Goal: Task Accomplishment & Management: Use online tool/utility

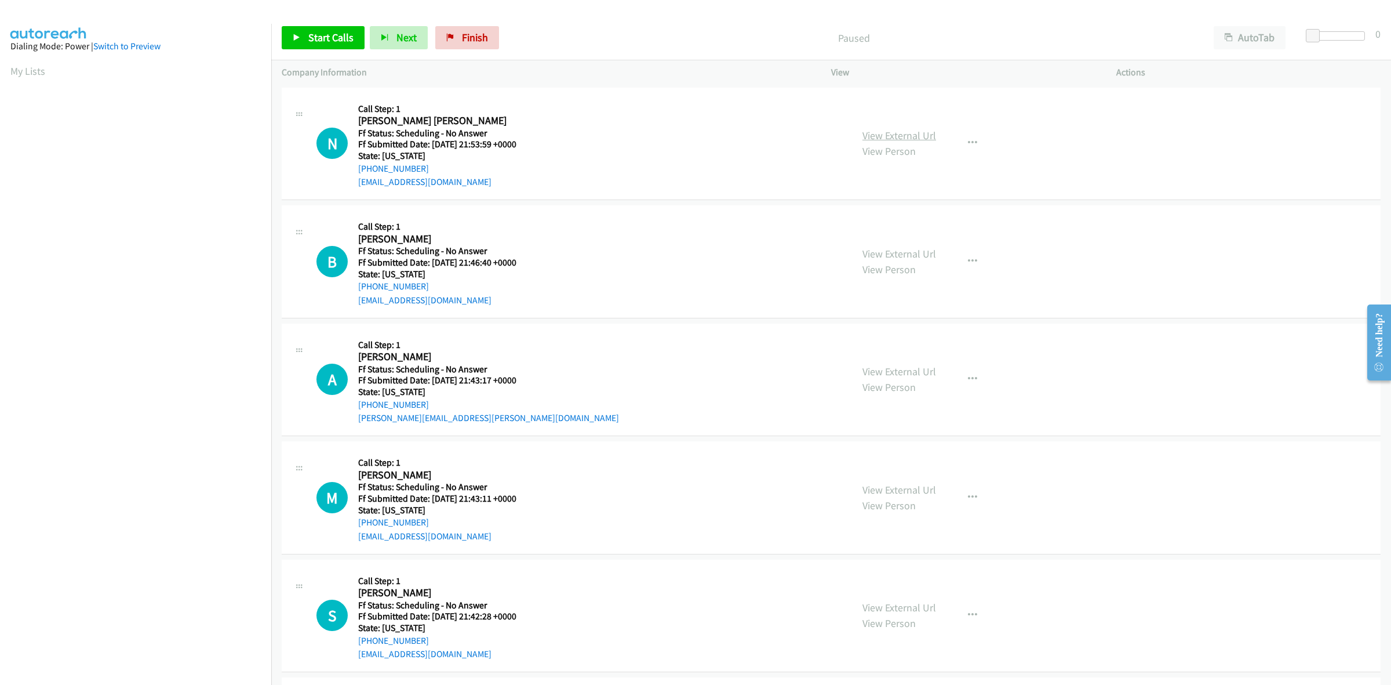
click at [913, 132] on link "View External Url" at bounding box center [900, 135] width 74 height 13
click at [873, 247] on link "View External Url" at bounding box center [900, 253] width 74 height 13
click at [903, 373] on link "View External Url" at bounding box center [900, 371] width 74 height 13
click at [916, 488] on link "View External Url" at bounding box center [900, 489] width 74 height 13
click at [908, 603] on link "View External Url" at bounding box center [900, 607] width 74 height 13
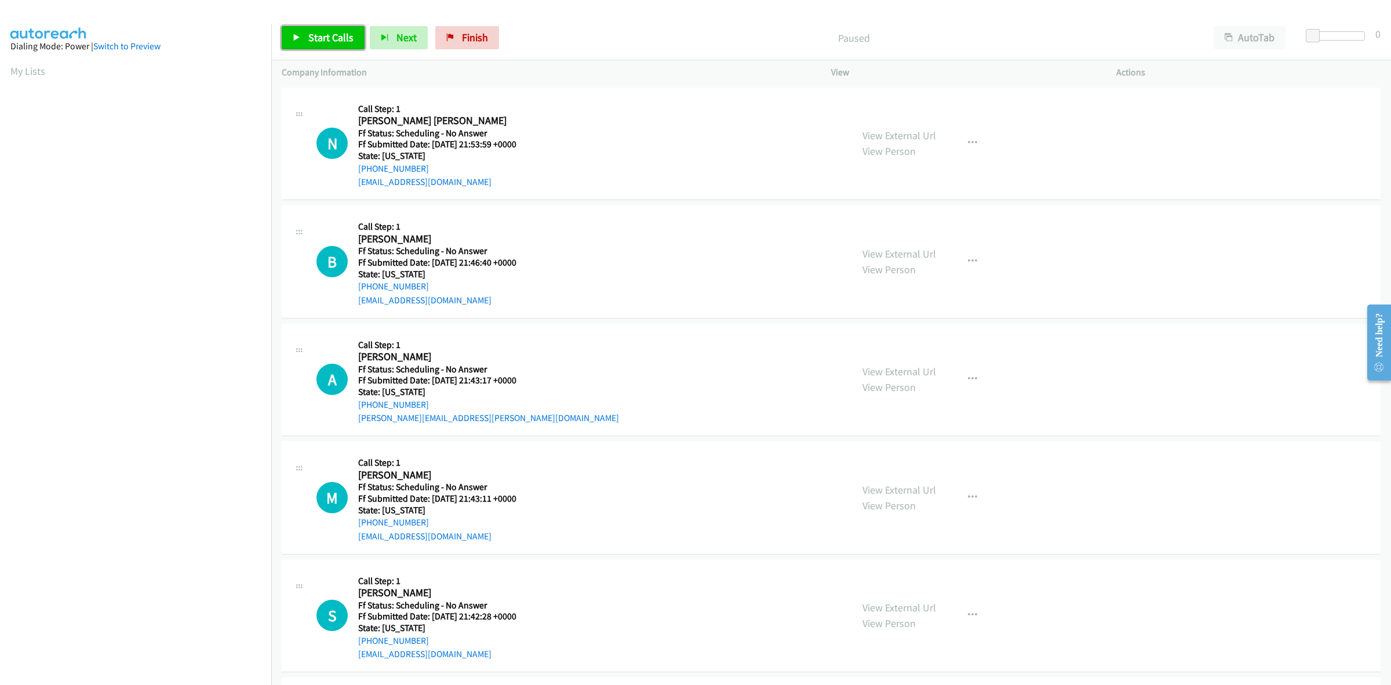
click at [335, 31] on span "Start Calls" at bounding box center [330, 37] width 45 height 13
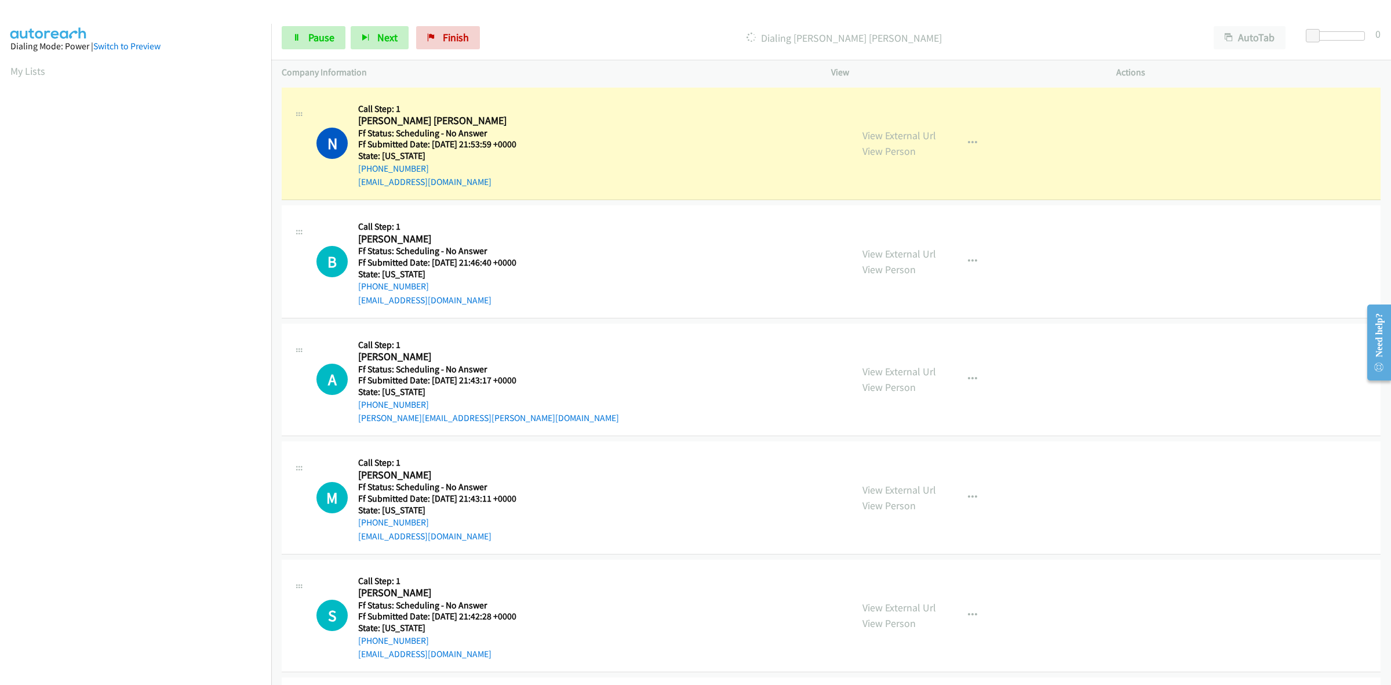
click at [146, 641] on section at bounding box center [135, 366] width 250 height 555
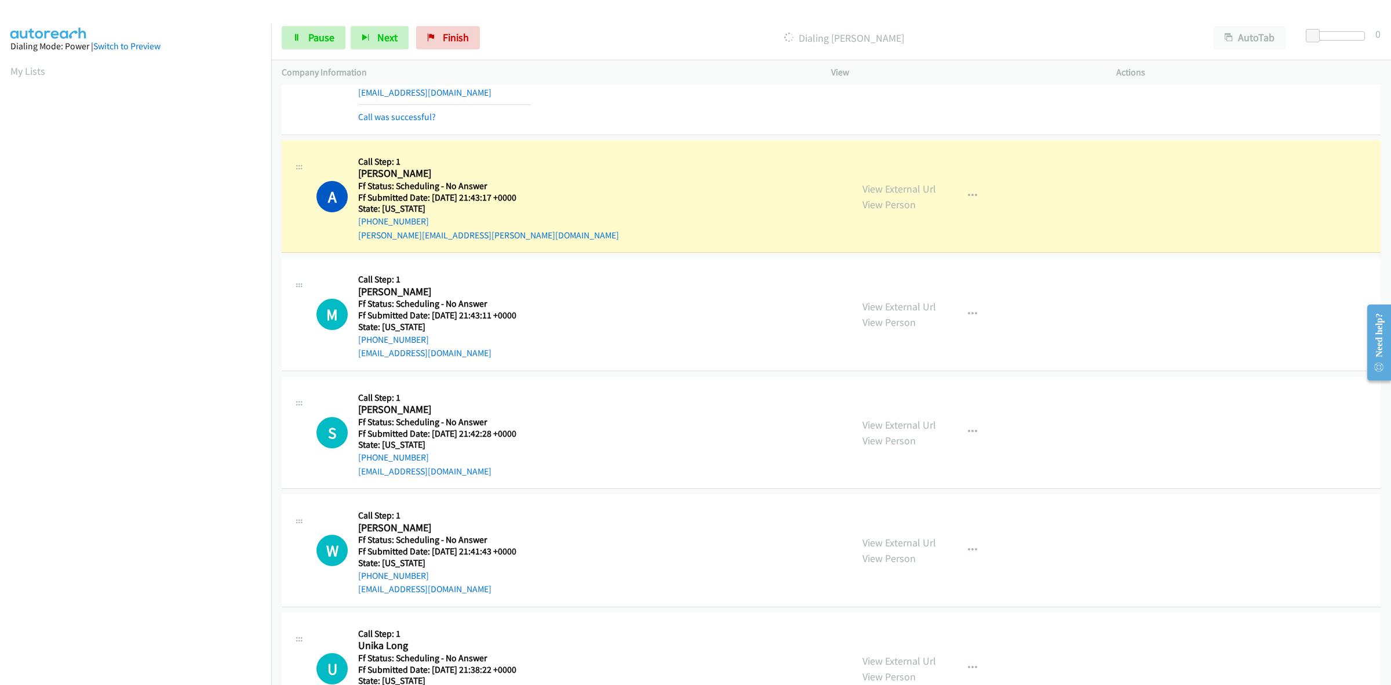
scroll to position [290, 0]
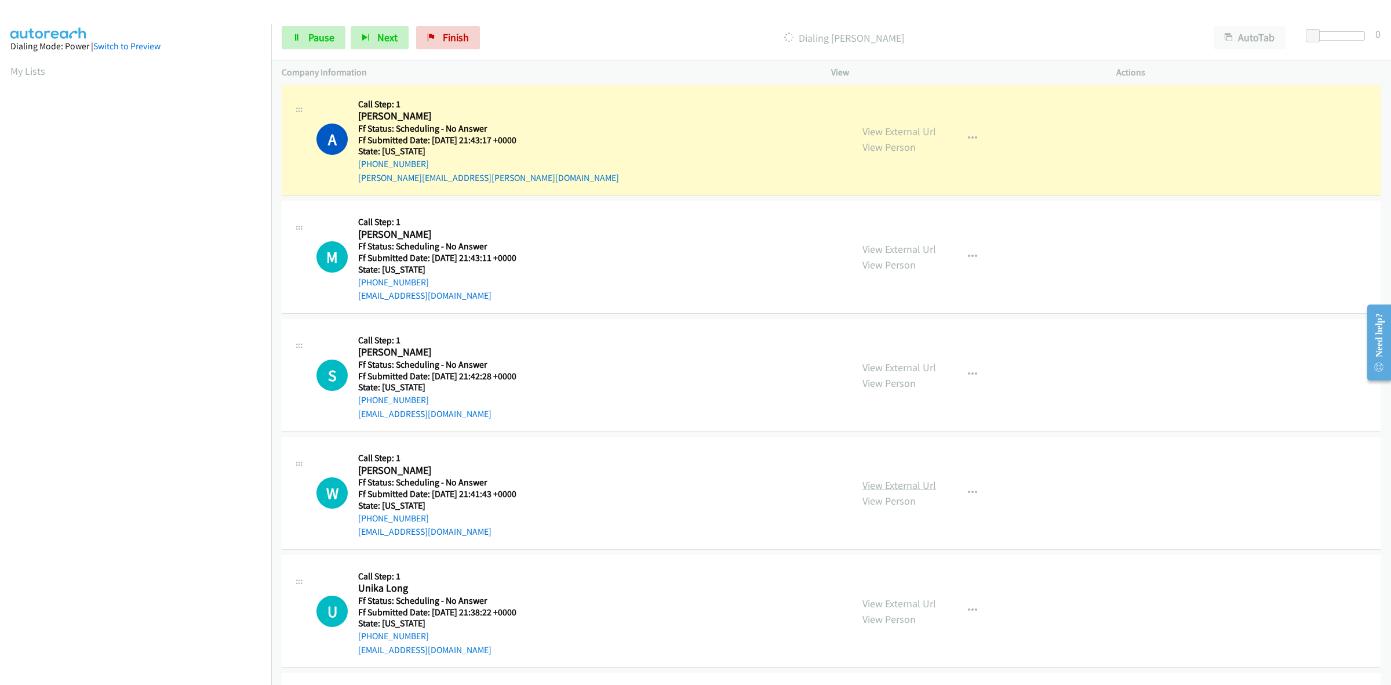
click at [911, 480] on link "View External Url" at bounding box center [900, 484] width 74 height 13
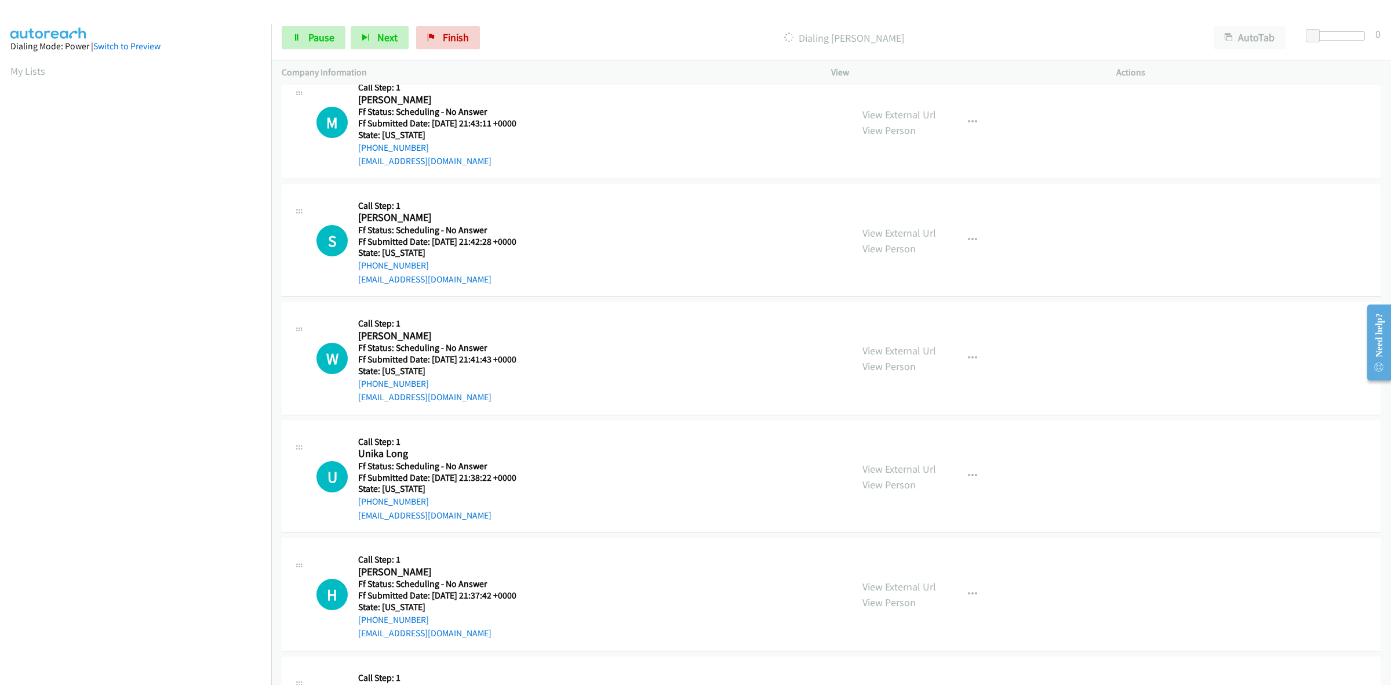
scroll to position [435, 0]
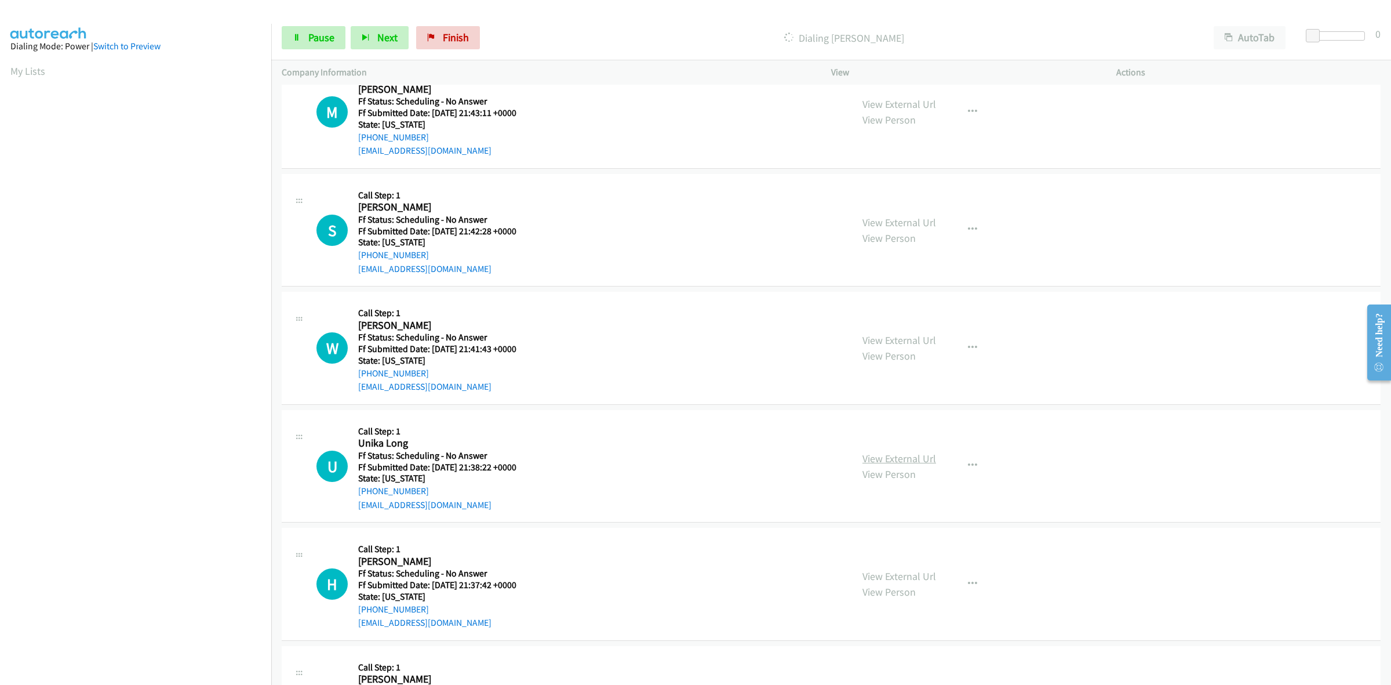
click at [918, 458] on link "View External Url" at bounding box center [900, 458] width 74 height 13
click at [969, 468] on icon "button" at bounding box center [972, 465] width 9 height 9
click at [877, 540] on link "Skip Call" at bounding box center [911, 541] width 154 height 23
click at [911, 575] on link "View External Url" at bounding box center [900, 575] width 74 height 13
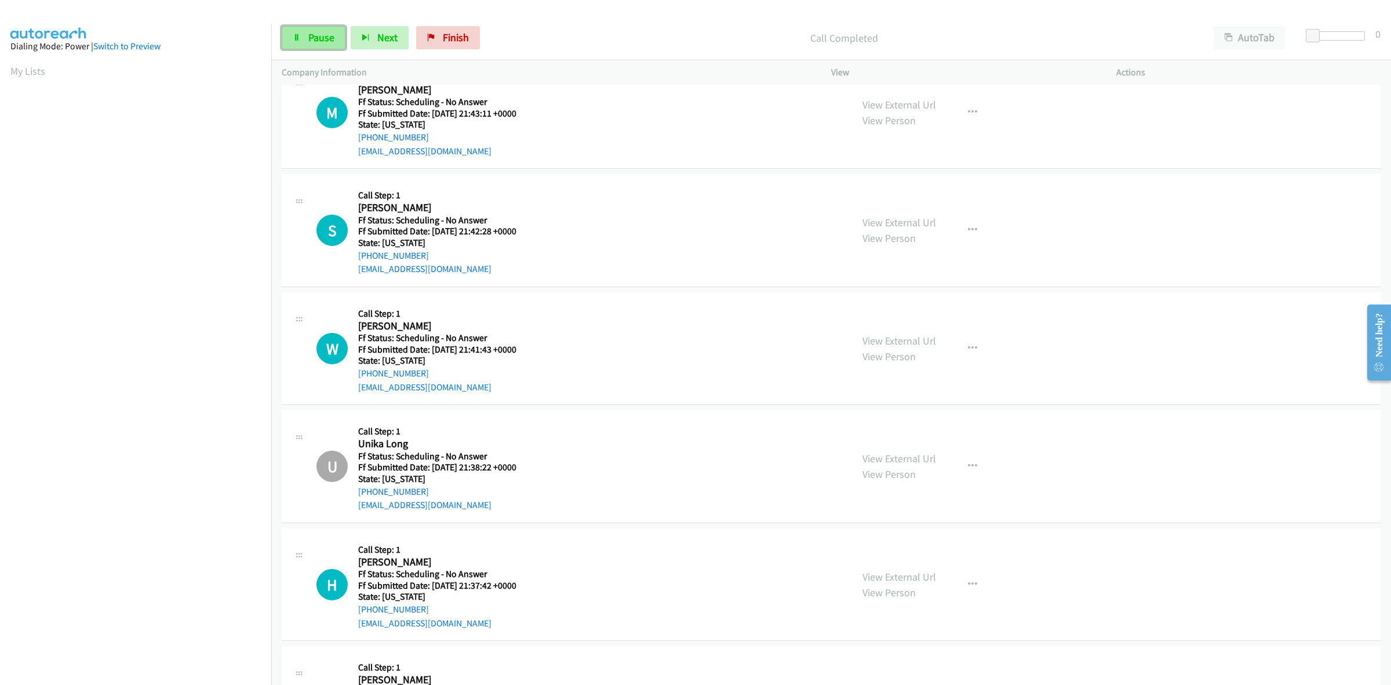
click at [344, 35] on link "Pause" at bounding box center [314, 37] width 64 height 23
click at [329, 38] on span "Start Calls" at bounding box center [330, 37] width 45 height 13
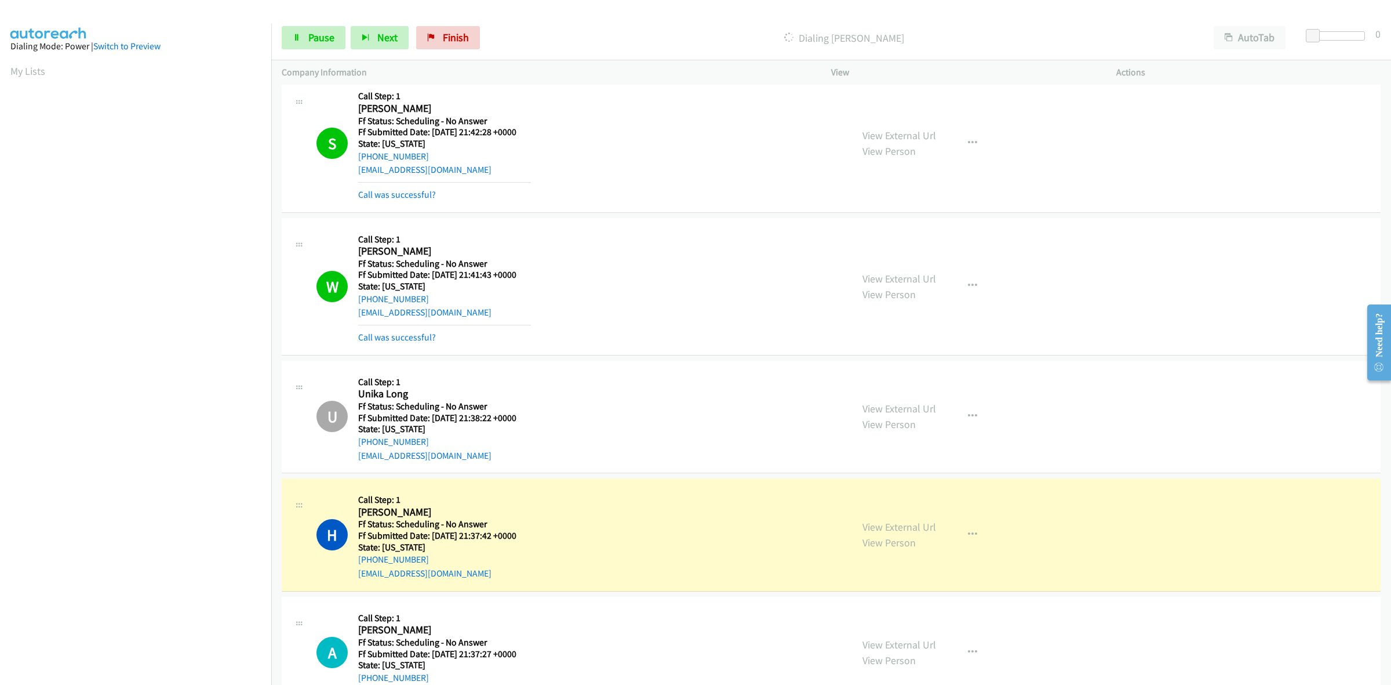
scroll to position [604, 0]
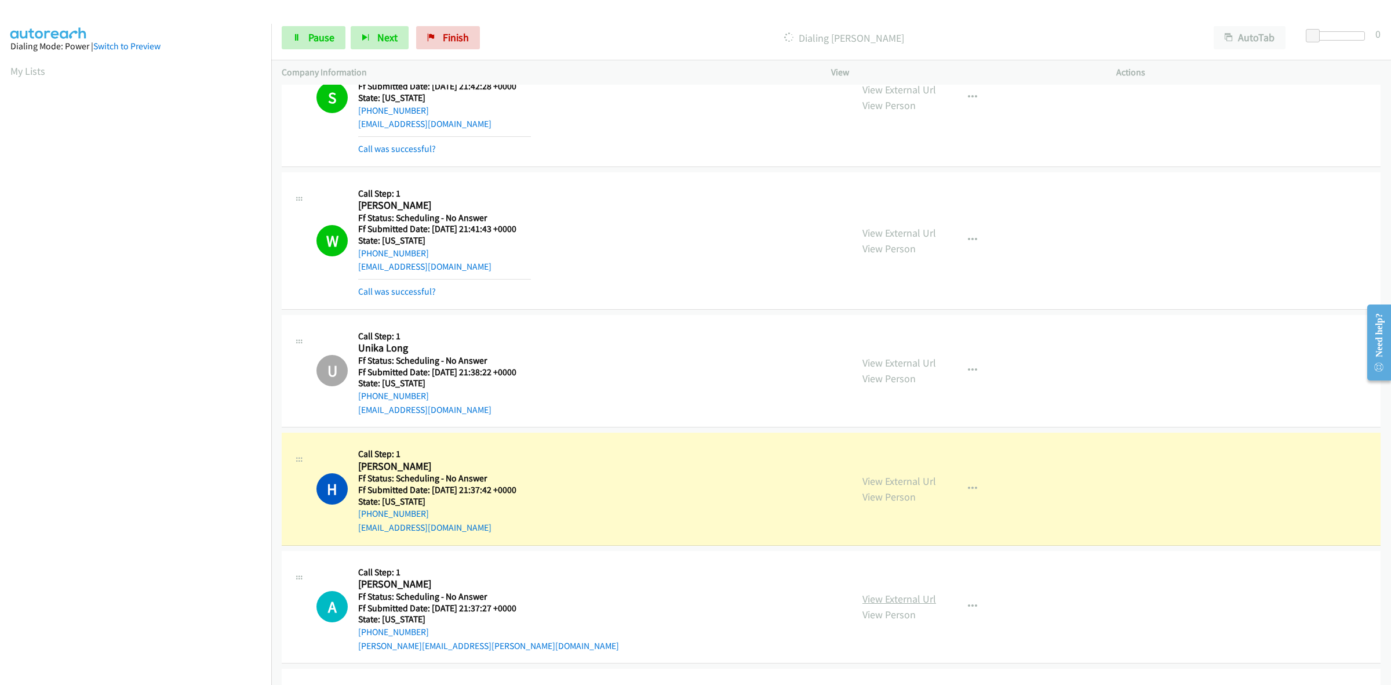
click at [890, 599] on link "View External Url" at bounding box center [900, 598] width 74 height 13
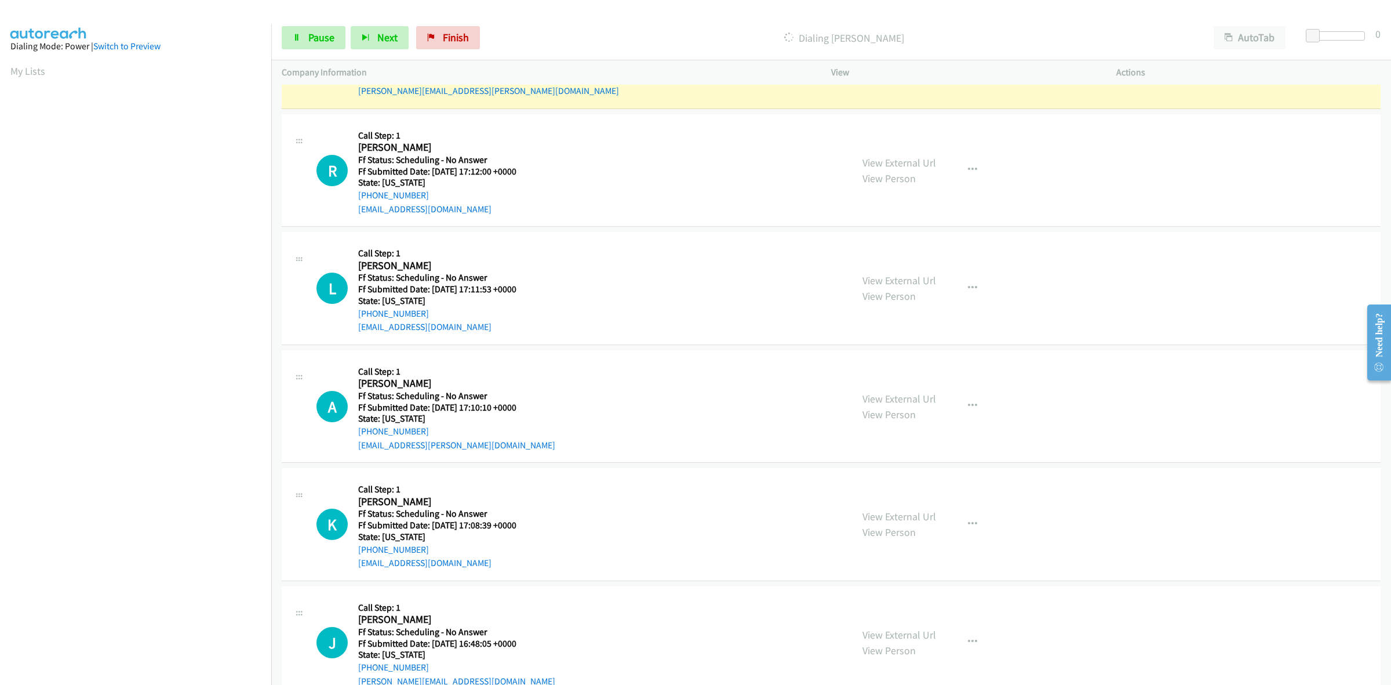
scroll to position [1184, 0]
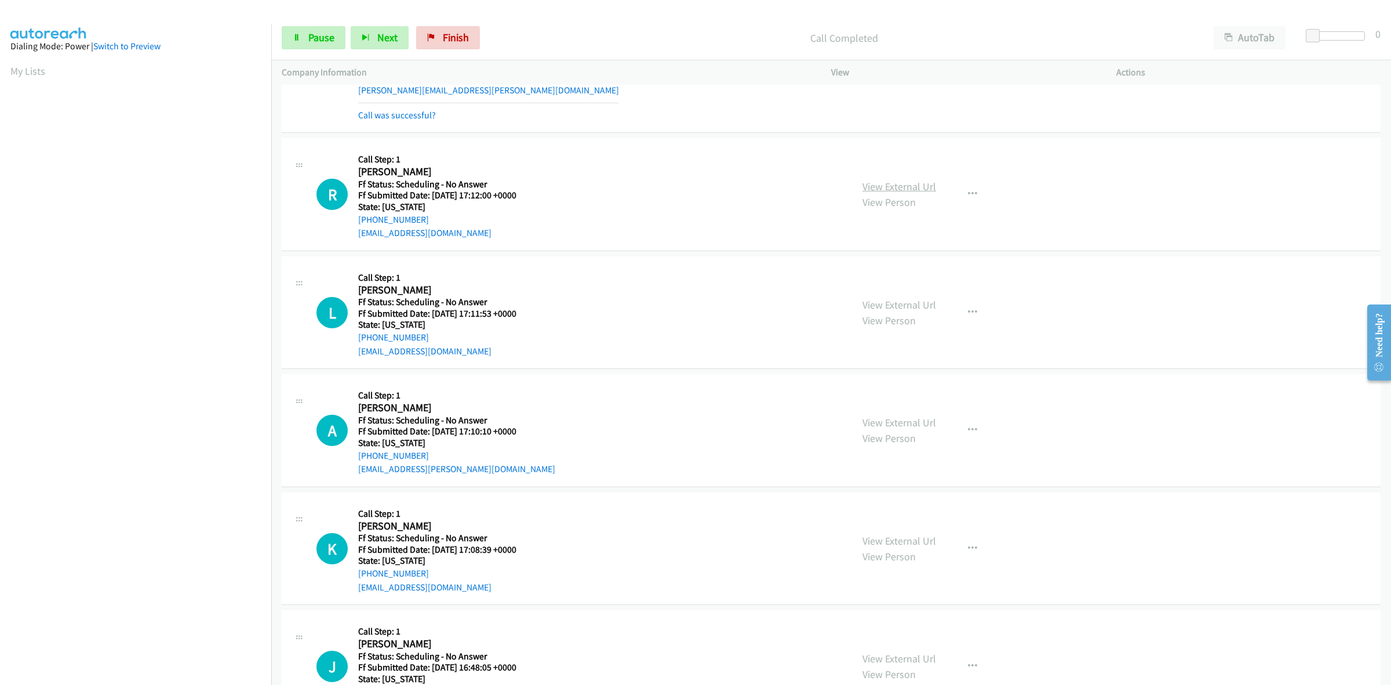
click at [921, 190] on link "View External Url" at bounding box center [900, 186] width 74 height 13
click at [917, 309] on link "View External Url" at bounding box center [900, 304] width 74 height 13
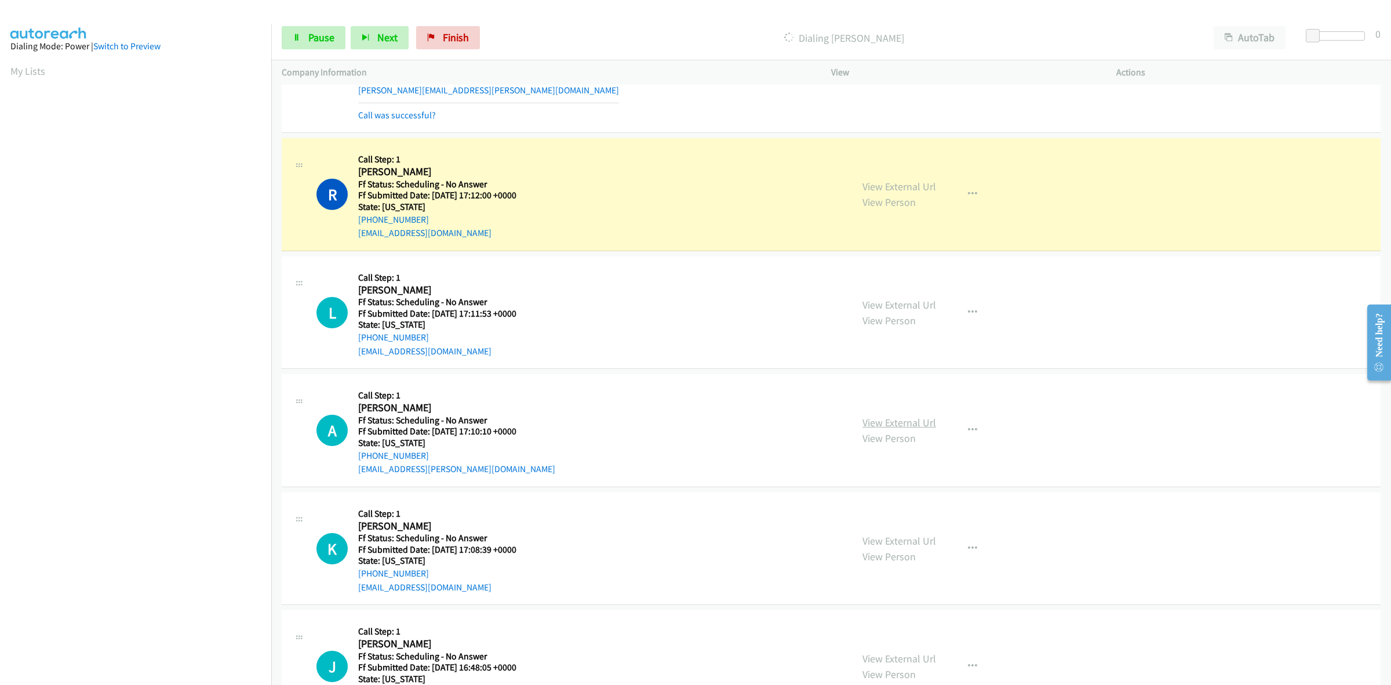
click at [912, 425] on link "View External Url" at bounding box center [900, 422] width 74 height 13
click at [874, 537] on link "View External Url" at bounding box center [900, 540] width 74 height 13
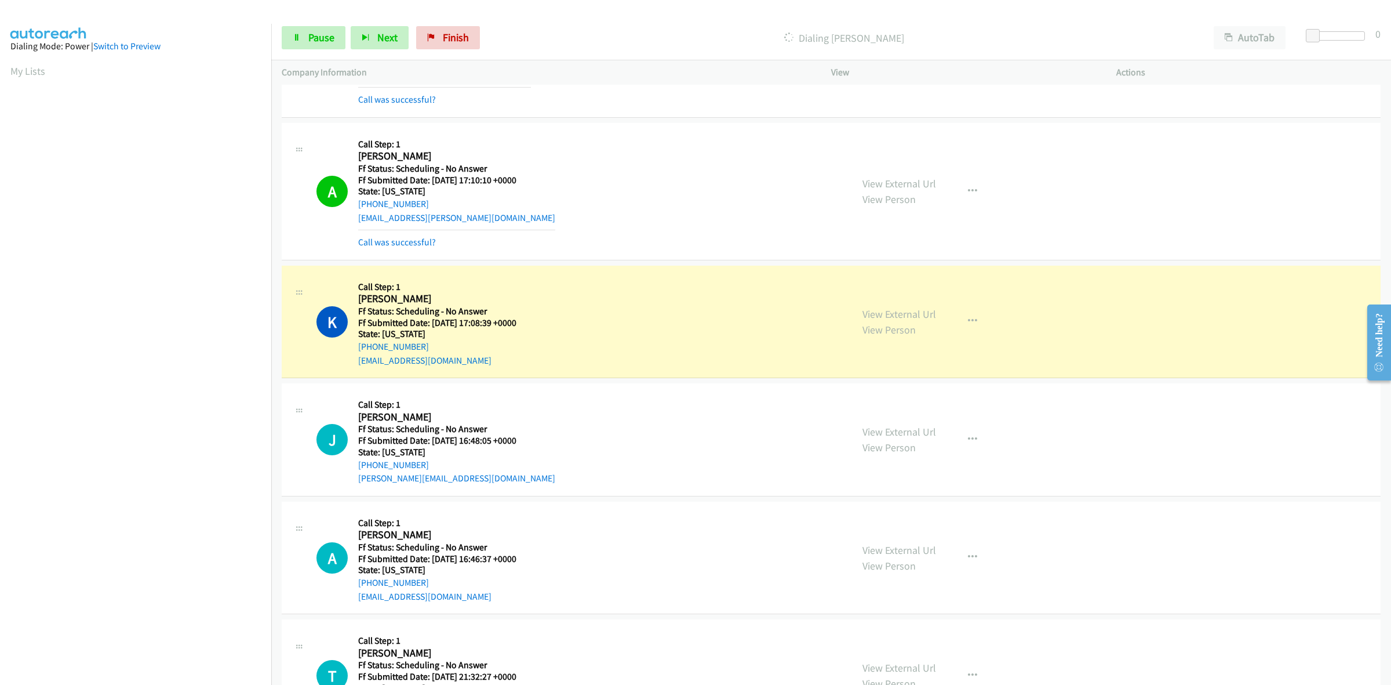
scroll to position [1474, 0]
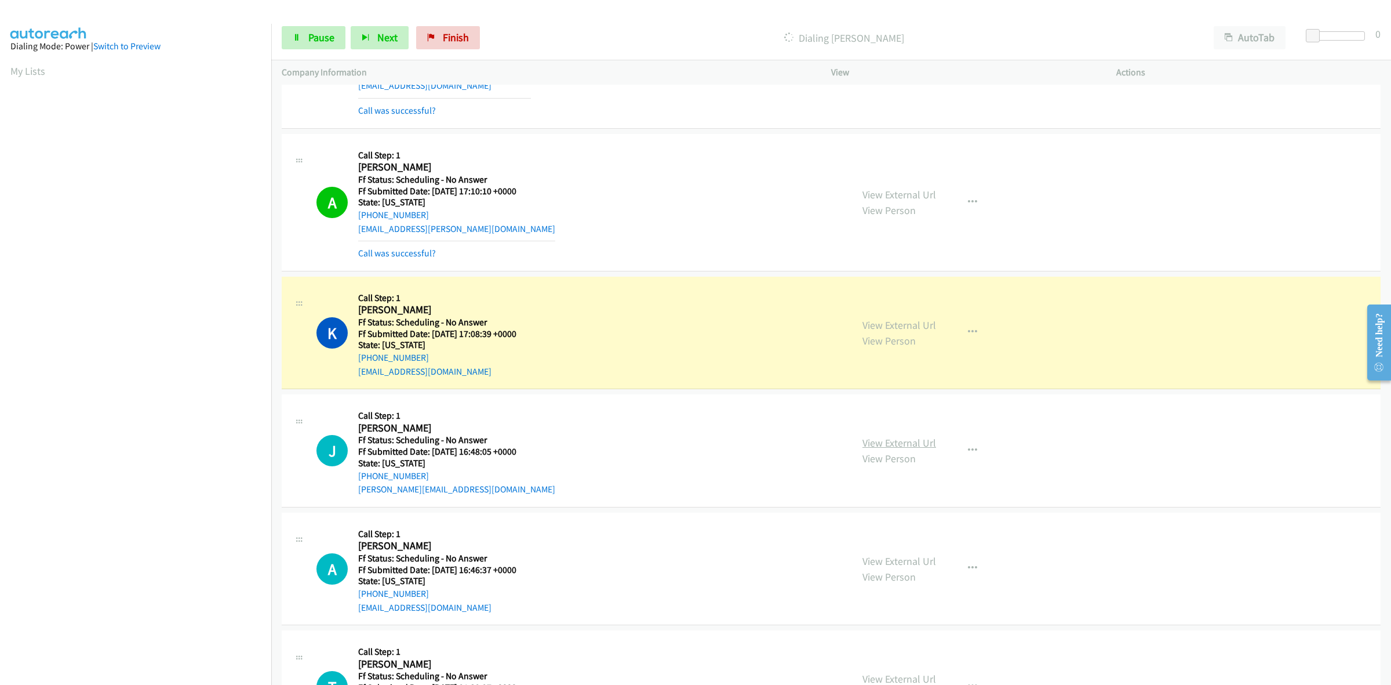
click at [911, 448] on link "View External Url" at bounding box center [900, 442] width 74 height 13
click at [912, 563] on link "View External Url" at bounding box center [900, 560] width 74 height 13
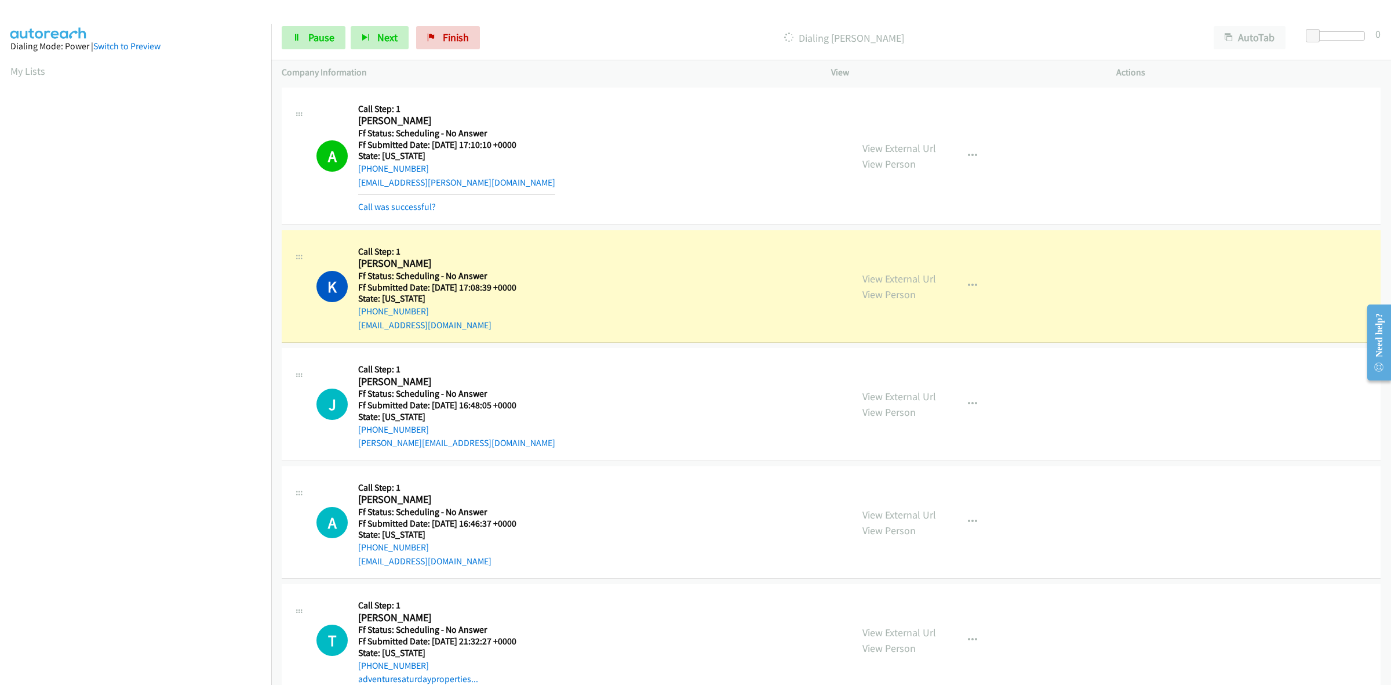
scroll to position [1546, 0]
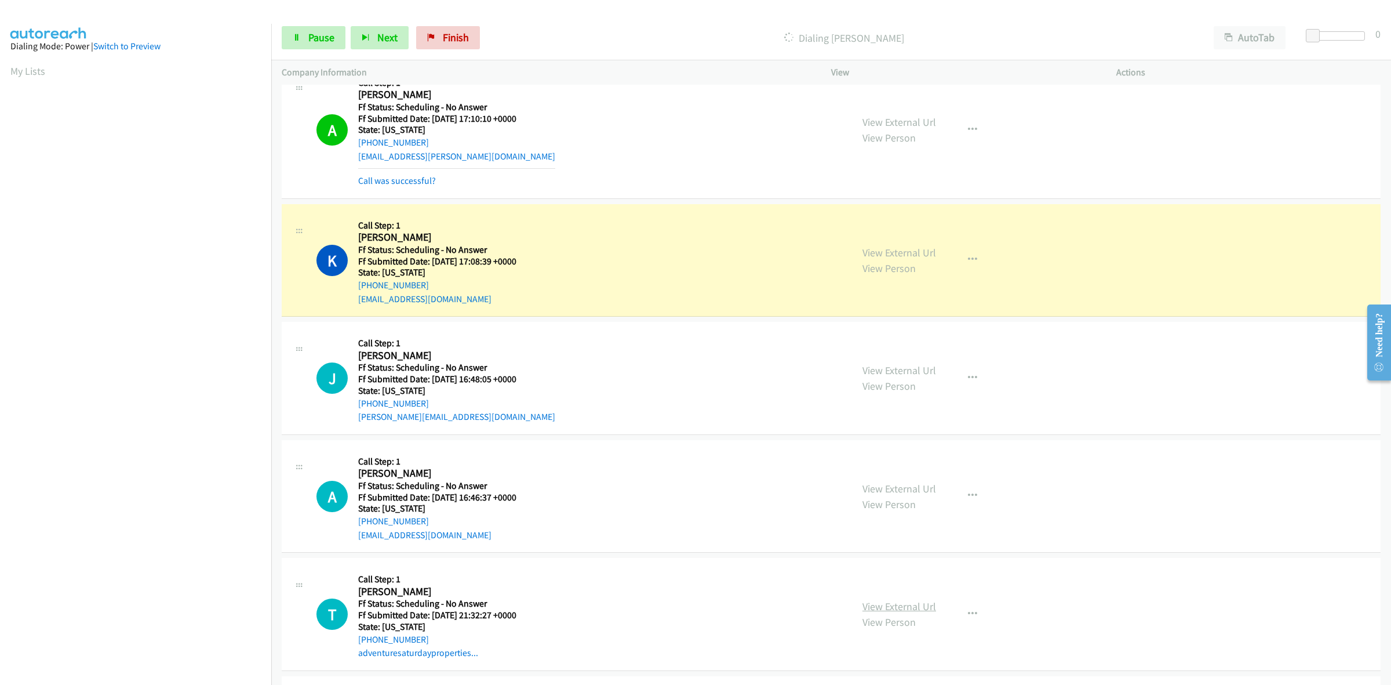
click at [908, 609] on link "View External Url" at bounding box center [900, 605] width 74 height 13
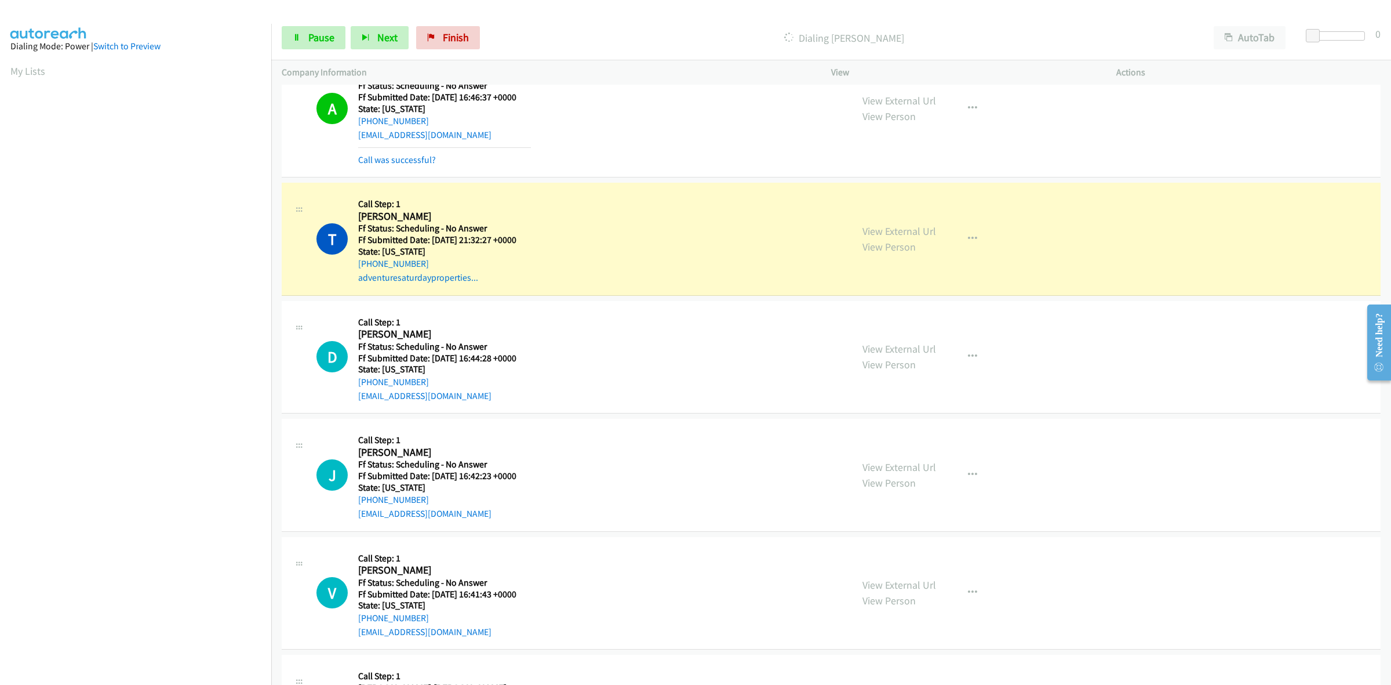
scroll to position [2126, 0]
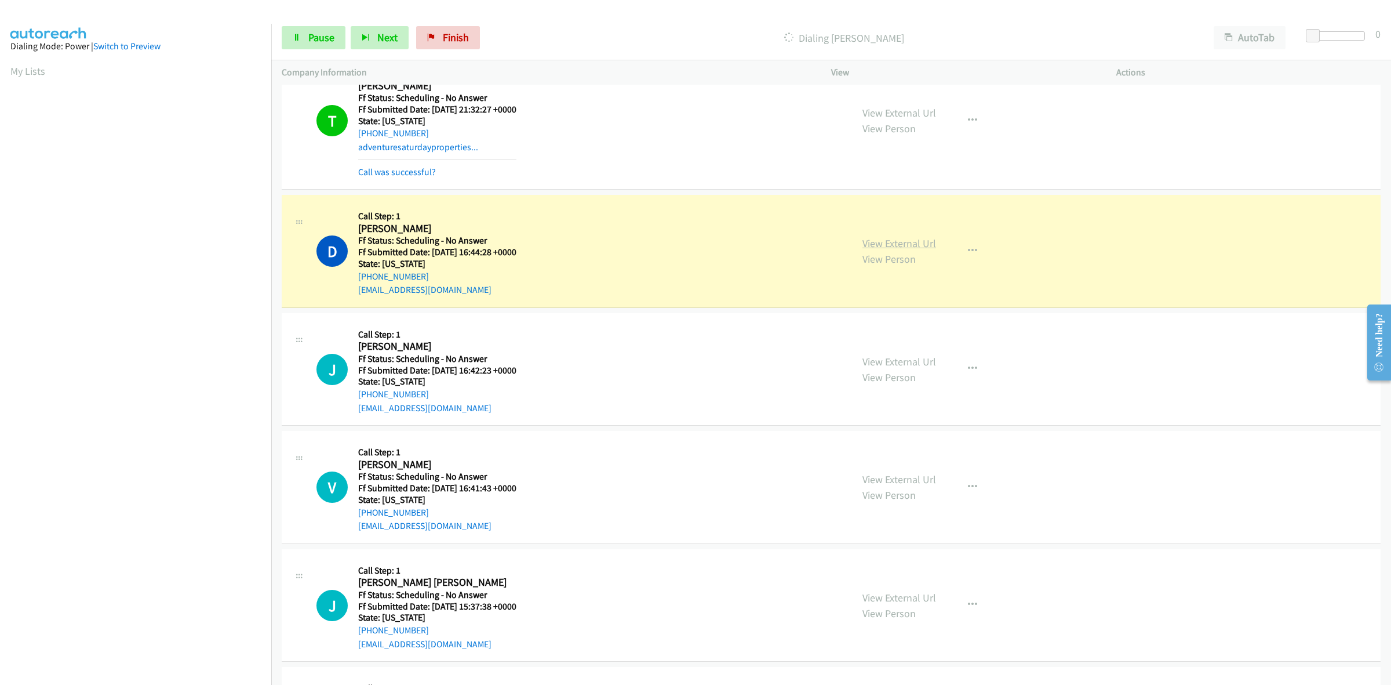
click at [907, 248] on link "View External Url" at bounding box center [900, 243] width 74 height 13
click at [900, 361] on link "View External Url" at bounding box center [900, 361] width 74 height 13
click at [873, 477] on link "View External Url" at bounding box center [900, 479] width 74 height 13
click at [920, 601] on link "View External Url" at bounding box center [900, 597] width 74 height 13
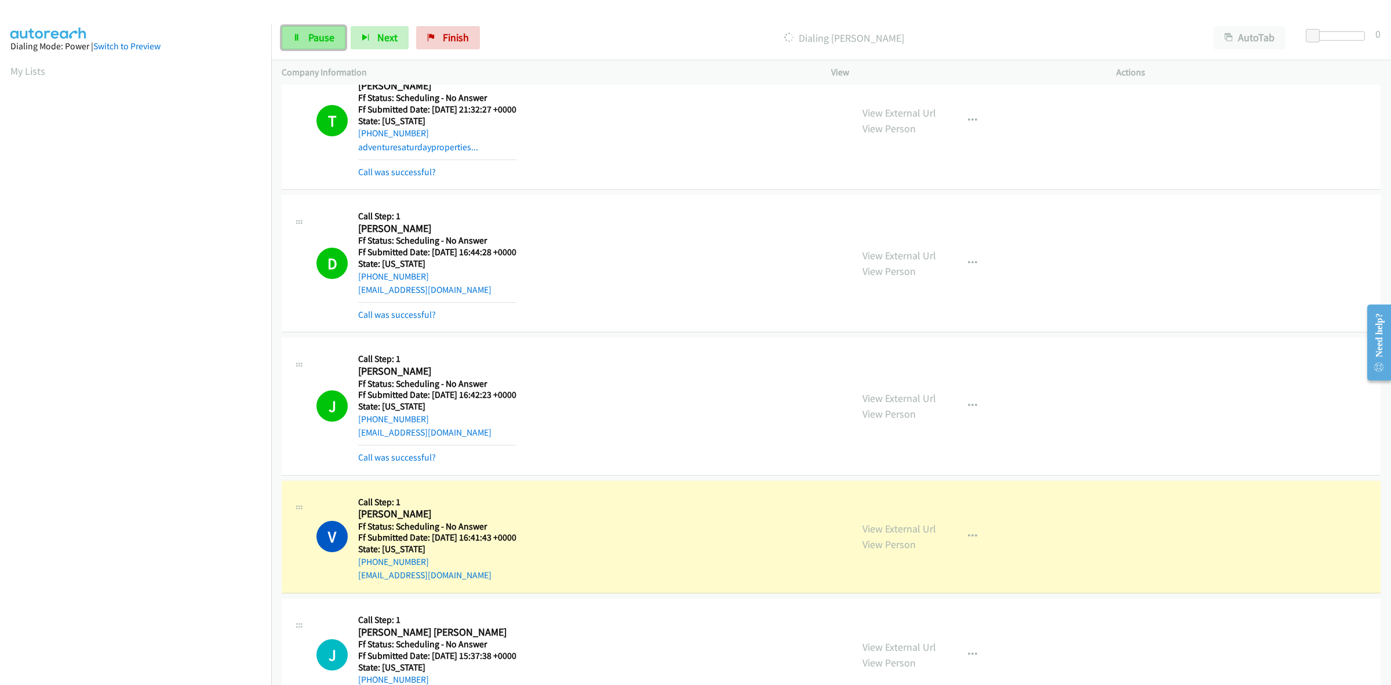
click at [322, 39] on span "Pause" at bounding box center [321, 37] width 26 height 13
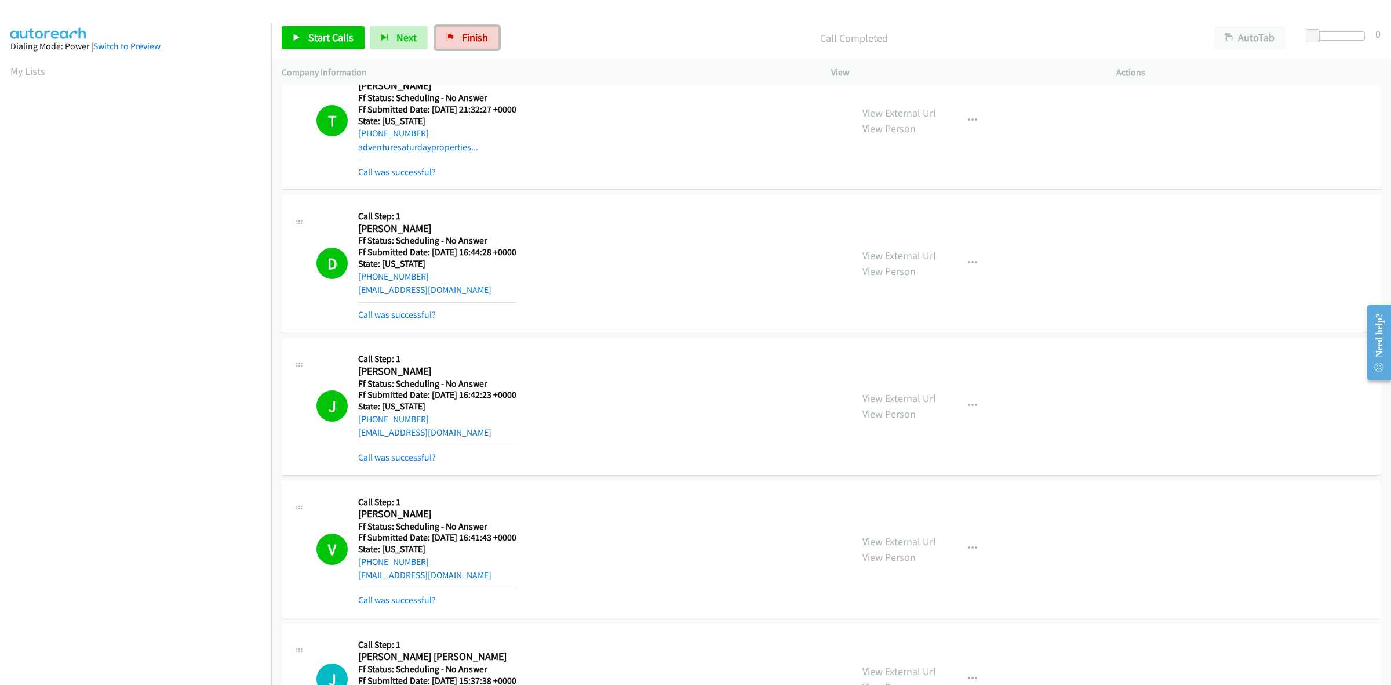
click at [487, 32] on link "Finish" at bounding box center [467, 37] width 64 height 23
